Goal: Task Accomplishment & Management: Use online tool/utility

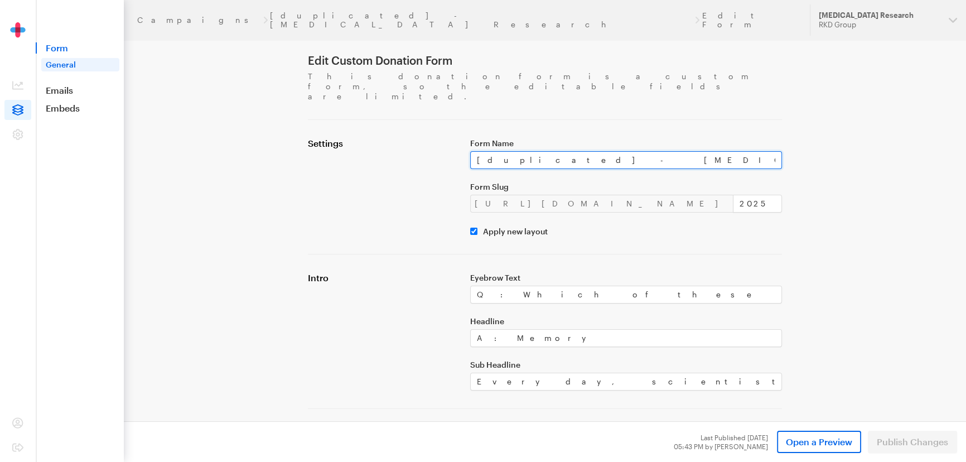
click at [642, 151] on input "[duplicated] - [MEDICAL_DATA] Research" at bounding box center [626, 160] width 312 height 18
paste input "Donate to [MEDICAL_DATA] Research"
type input "Donate to [MEDICAL_DATA] Research"
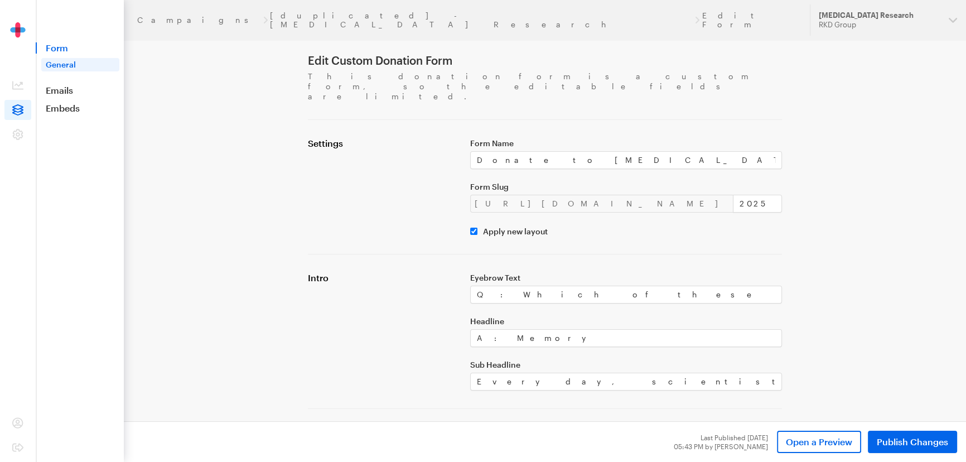
click at [674, 139] on label "Form Name" at bounding box center [626, 143] width 312 height 9
click at [674, 151] on input "Donate to [MEDICAL_DATA] Research" at bounding box center [626, 160] width 312 height 18
click at [384, 272] on h4 "Intro" at bounding box center [382, 277] width 149 height 11
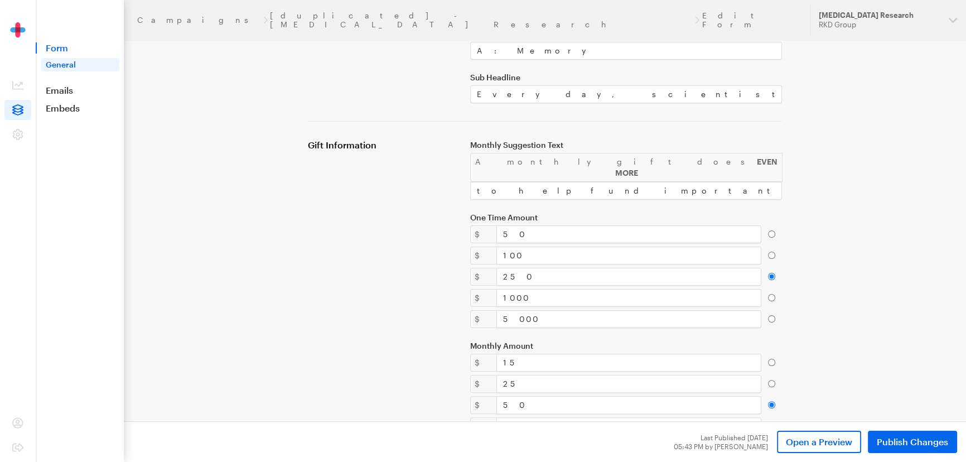
scroll to position [304, 0]
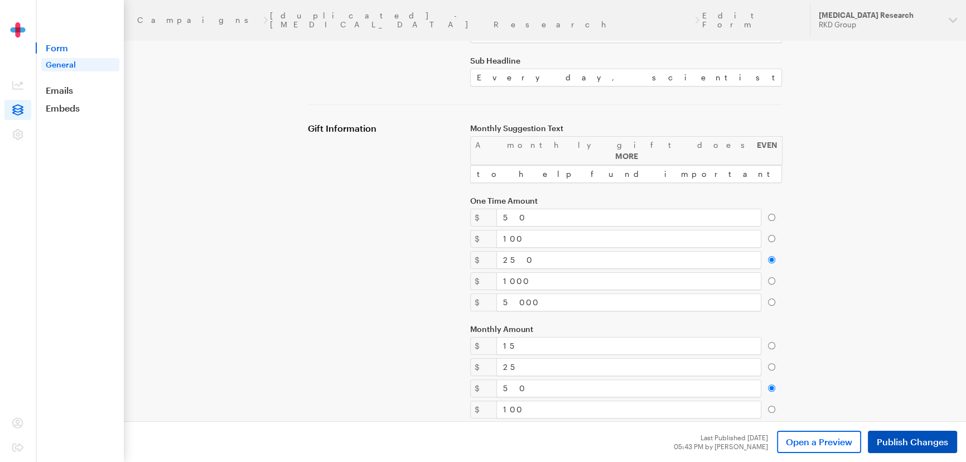
click at [893, 443] on span "Publish Changes" at bounding box center [912, 441] width 71 height 13
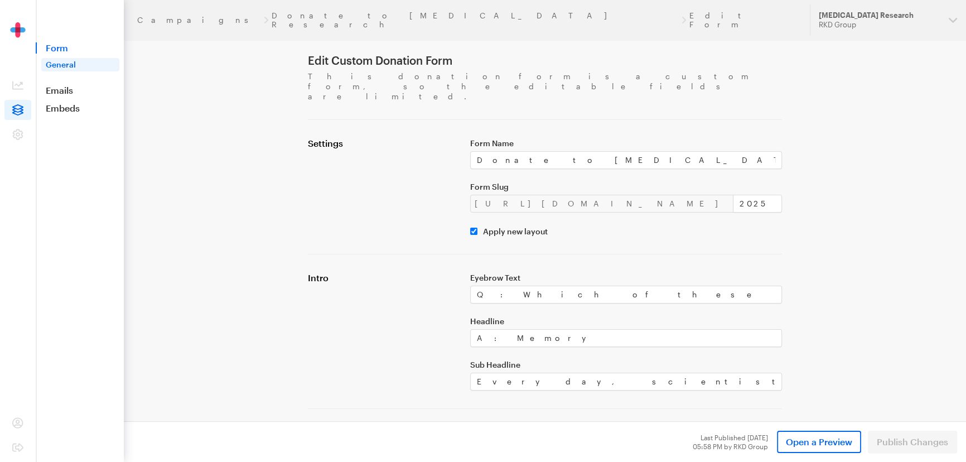
click at [348, 156] on div "Settings" at bounding box center [382, 187] width 162 height 98
click at [285, 17] on link "Donate to [MEDICAL_DATA] Research" at bounding box center [475, 20] width 407 height 18
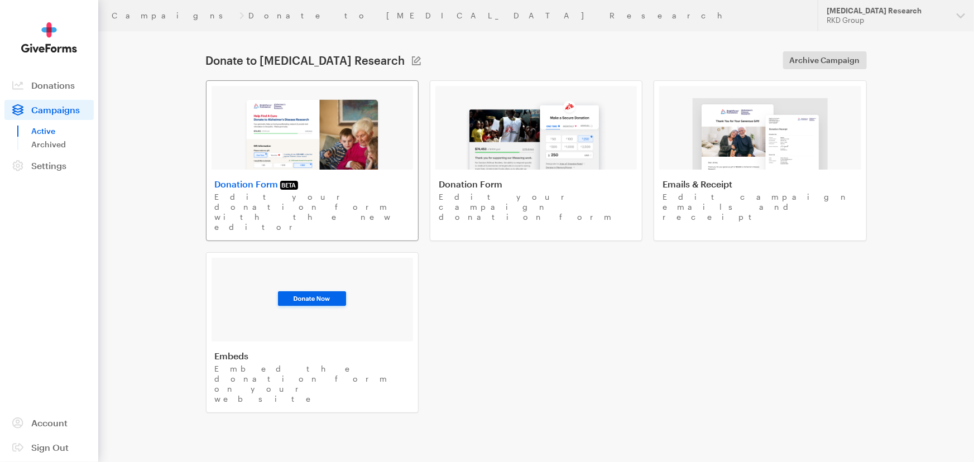
click at [294, 142] on img at bounding box center [312, 133] width 137 height 71
click at [457, 111] on div at bounding box center [535, 128] width 201 height 84
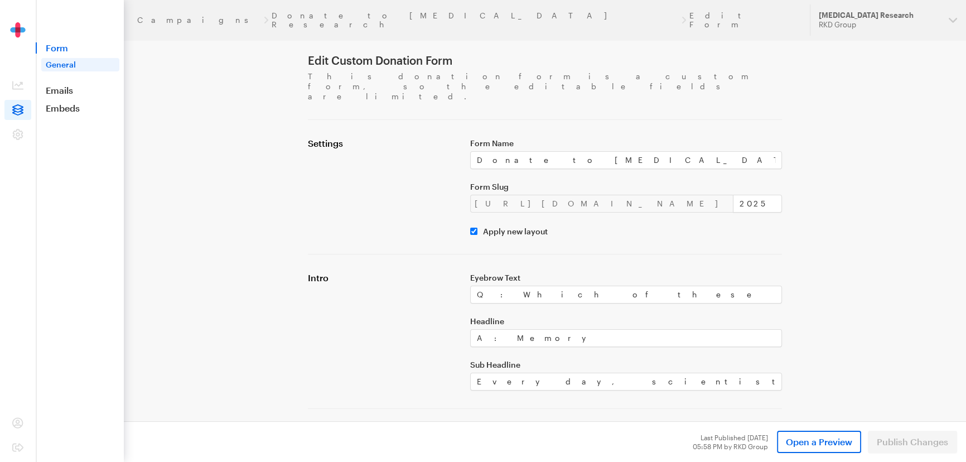
drag, startPoint x: 153, startPoint y: 151, endPoint x: 198, endPoint y: 134, distance: 47.5
click at [272, 15] on link "Donate to [MEDICAL_DATA] Research" at bounding box center [475, 20] width 407 height 18
